Goal: Transaction & Acquisition: Purchase product/service

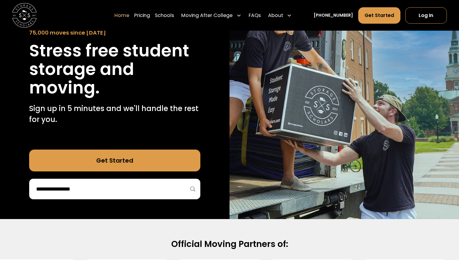
scroll to position [69, 0]
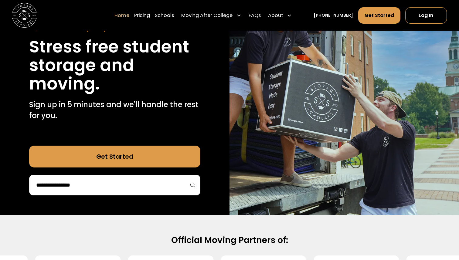
click at [137, 191] on div at bounding box center [114, 185] width 171 height 21
click at [197, 190] on div at bounding box center [114, 185] width 171 height 21
click at [190, 183] on input "search" at bounding box center [115, 185] width 159 height 10
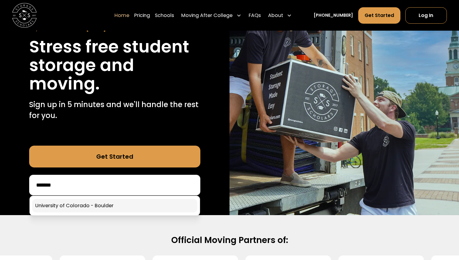
type input "*******"
click at [164, 206] on link at bounding box center [114, 205] width 165 height 13
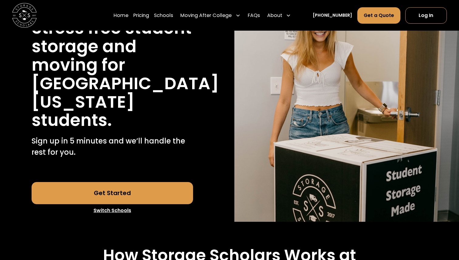
scroll to position [89, 0]
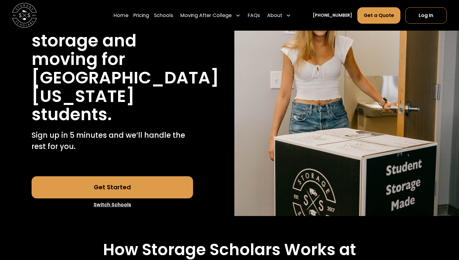
click at [158, 181] on link "Get Started" at bounding box center [113, 188] width 162 height 22
